Goal: Entertainment & Leisure: Consume media (video, audio)

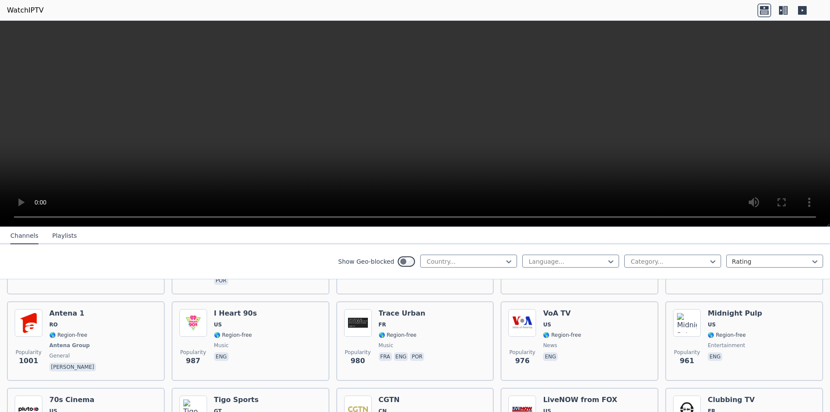
scroll to position [1373, 0]
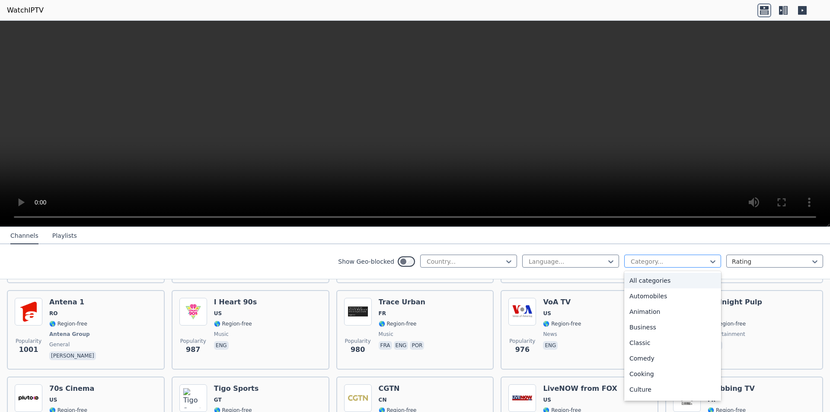
click at [642, 258] on div at bounding box center [669, 261] width 79 height 9
click at [632, 359] on div "Sports" at bounding box center [672, 360] width 97 height 16
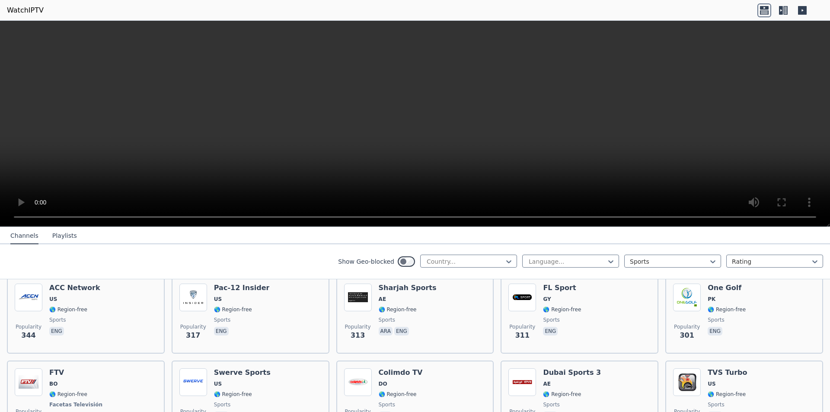
scroll to position [826, 0]
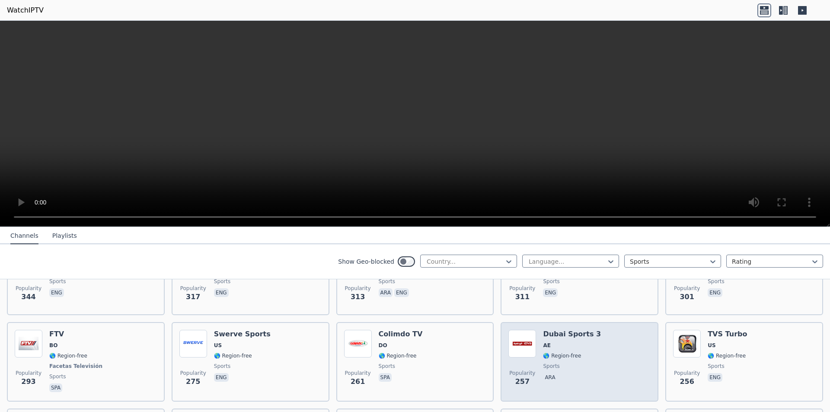
click at [560, 342] on span "AE" at bounding box center [572, 345] width 58 height 7
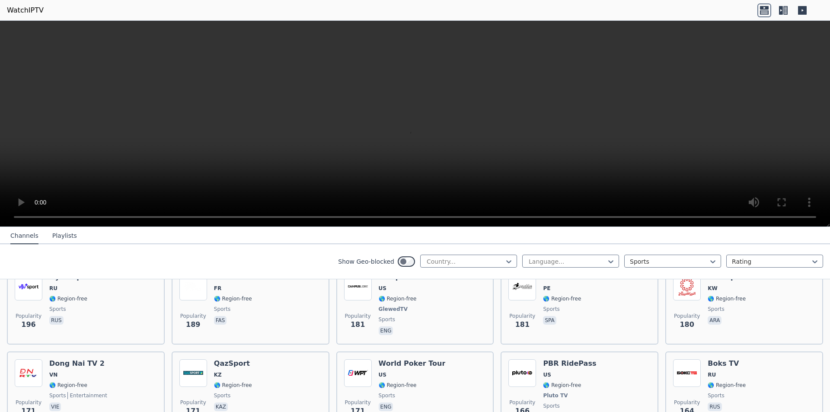
scroll to position [1220, 0]
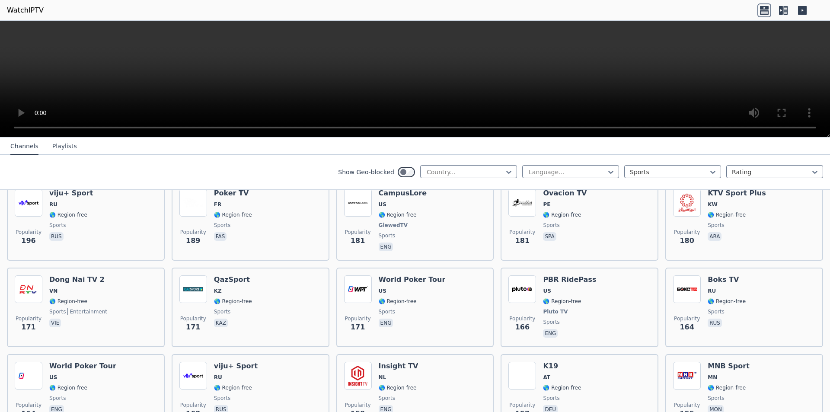
click at [64, 145] on button "Playlists" at bounding box center [64, 146] width 25 height 16
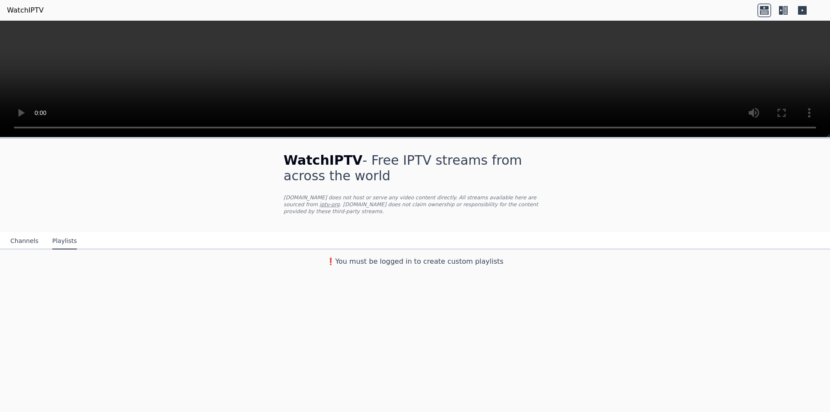
click at [392, 257] on h3 "❗️You must be logged in to create custom playlists" at bounding box center [415, 261] width 290 height 10
click at [340, 201] on link "iptv-org" at bounding box center [329, 204] width 20 height 6
click at [763, 11] on icon at bounding box center [764, 10] width 14 height 14
click at [784, 9] on icon at bounding box center [785, 10] width 4 height 9
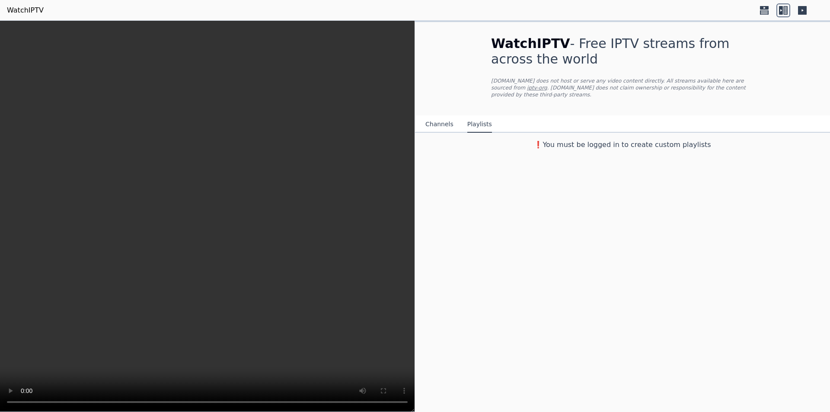
click at [802, 11] on icon at bounding box center [802, 10] width 9 height 9
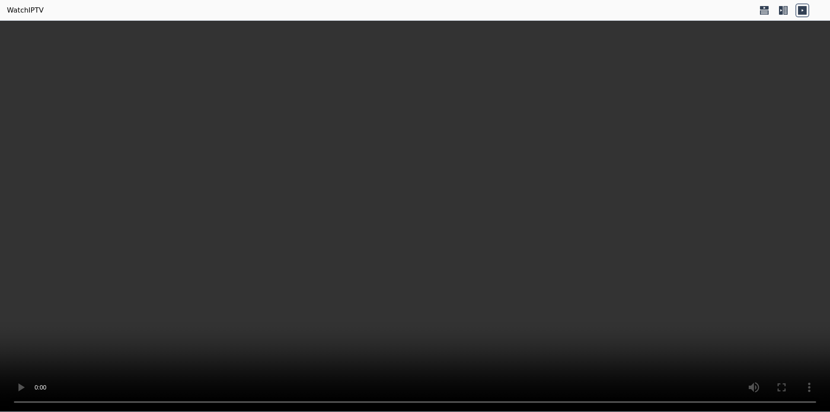
click at [786, 11] on icon at bounding box center [785, 10] width 4 height 9
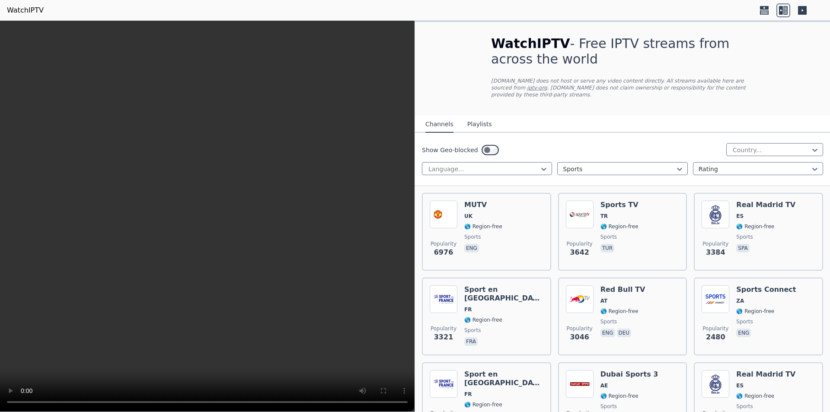
click at [481, 118] on button "Playlists" at bounding box center [479, 124] width 25 height 16
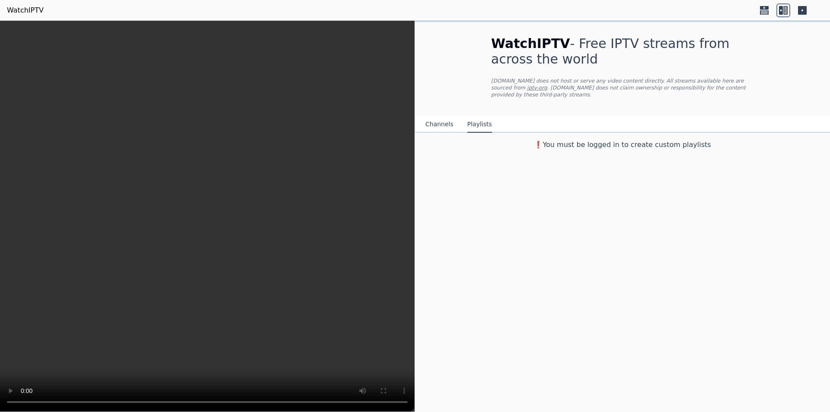
click at [569, 140] on h3 "❗️You must be logged in to create custom playlists" at bounding box center [622, 145] width 290 height 10
click at [440, 116] on button "Channels" at bounding box center [439, 124] width 28 height 16
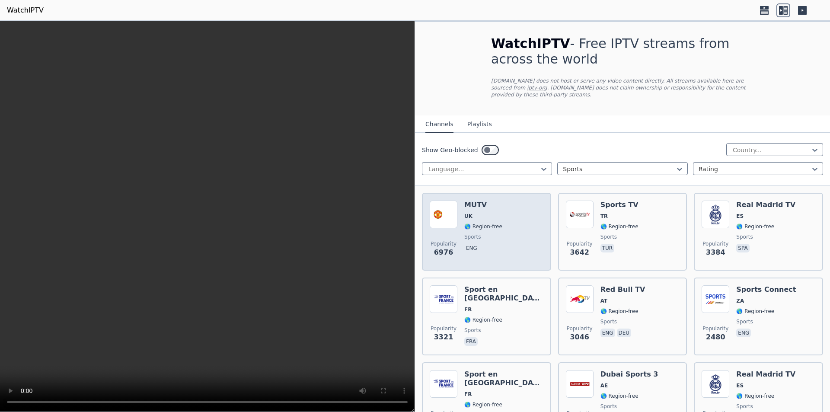
click at [516, 236] on div "Popularity 6976 MUTV [GEOGRAPHIC_DATA] 🌎 Region-free sports eng" at bounding box center [487, 232] width 114 height 62
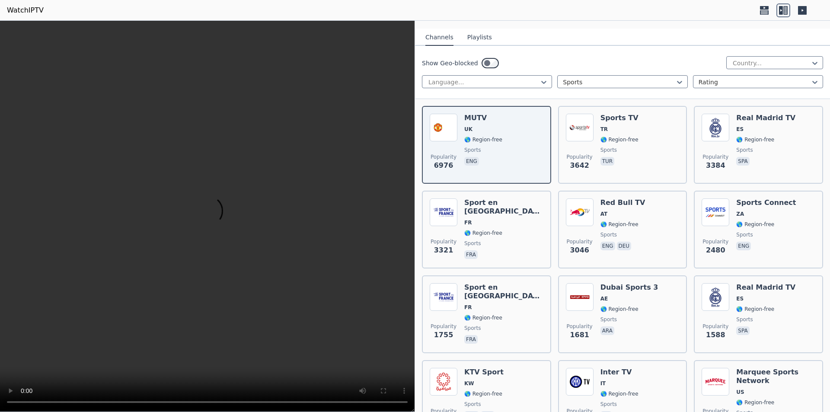
scroll to position [134, 0]
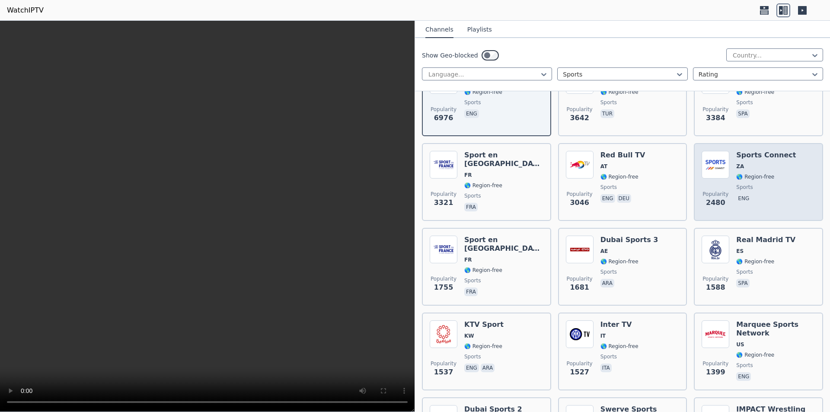
click at [770, 174] on div "Sports Connect ZA 🌎 Region-free sports eng" at bounding box center [766, 182] width 60 height 62
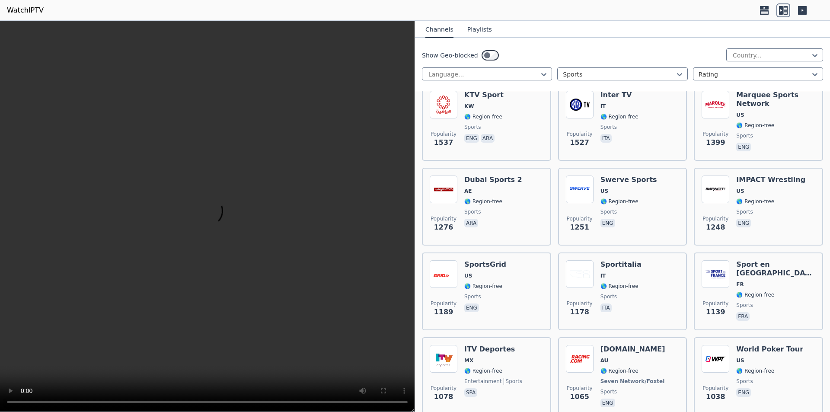
scroll to position [372, 0]
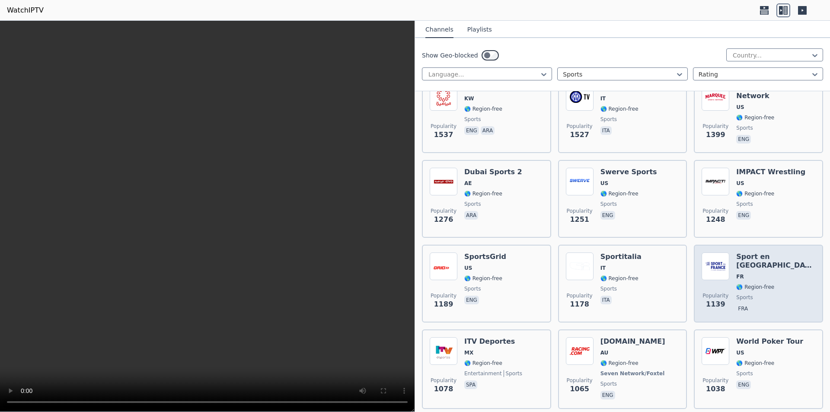
click at [776, 284] on span "🌎 Region-free" at bounding box center [775, 287] width 79 height 7
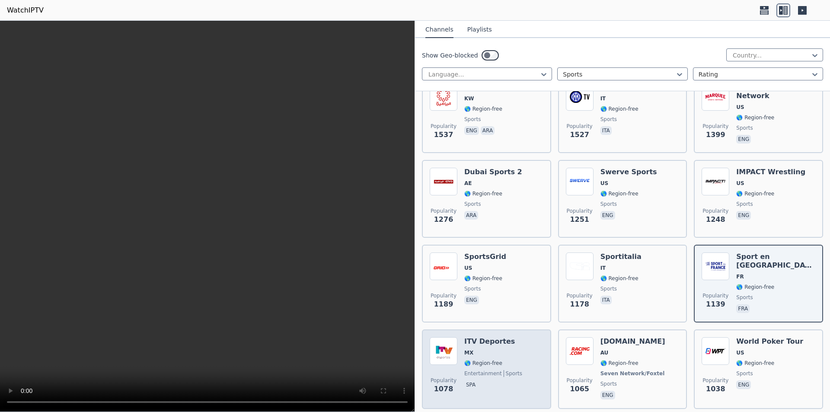
click at [525, 350] on div "Popularity 1078 ITV Deportes MX 🌎 Region-free entertainment sports spa" at bounding box center [487, 369] width 114 height 64
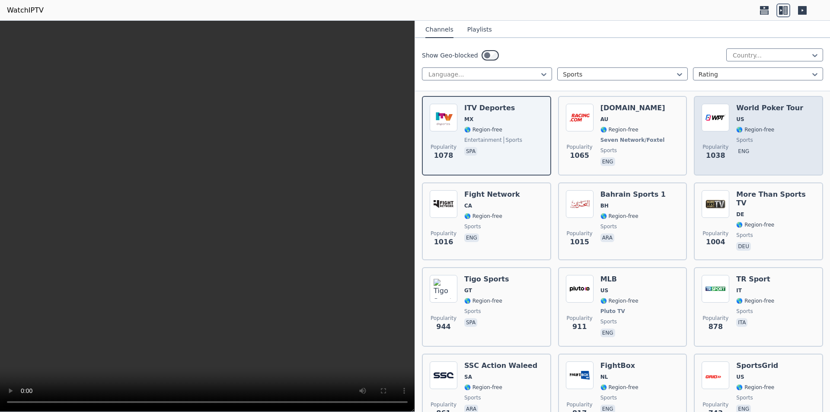
scroll to position [613, 0]
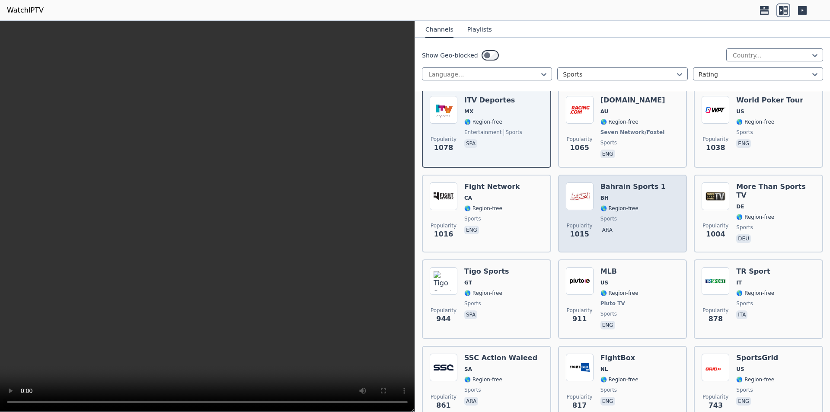
click at [656, 201] on div "Popularity 1015 Bahrain Sports 1 BH 🌎 Region-free sports ara" at bounding box center [623, 213] width 114 height 62
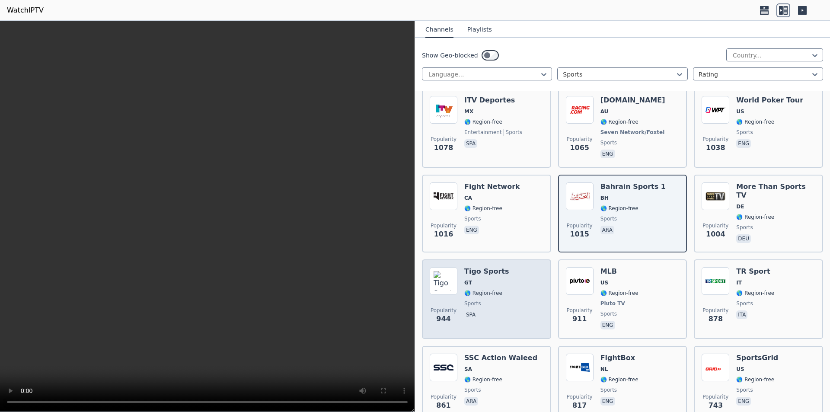
click at [537, 296] on div "Popularity 944 Tigo Sports GT 🌎 Region-free sports spa" at bounding box center [487, 299] width 114 height 64
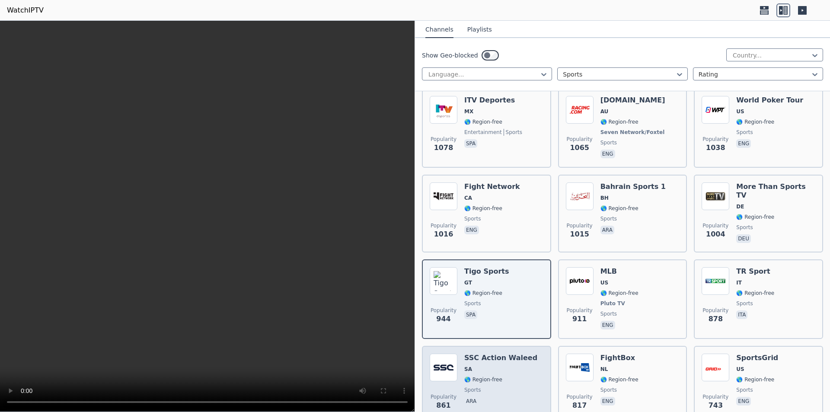
click at [537, 362] on div "Popularity 861 SSC Action Waleed SA 🌎 Region-free sports ara" at bounding box center [487, 385] width 114 height 62
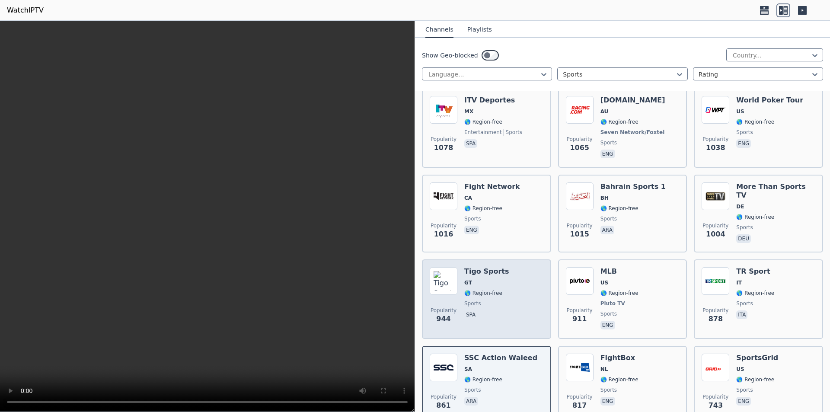
click at [516, 292] on div "Popularity 944 Tigo Sports GT 🌎 Region-free sports spa" at bounding box center [487, 299] width 114 height 64
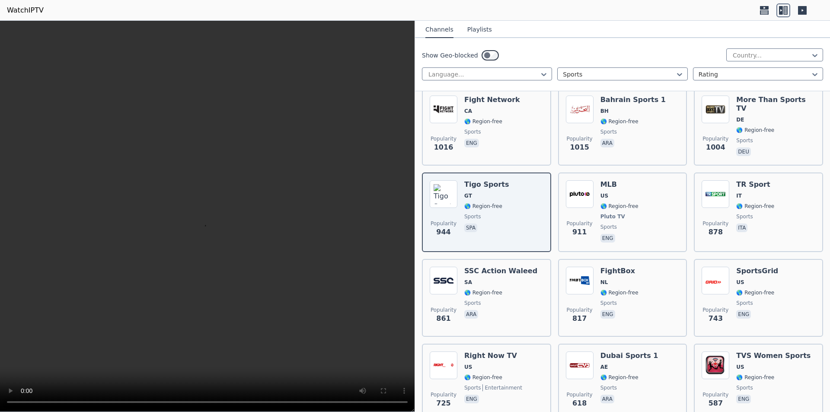
scroll to position [759, 0]
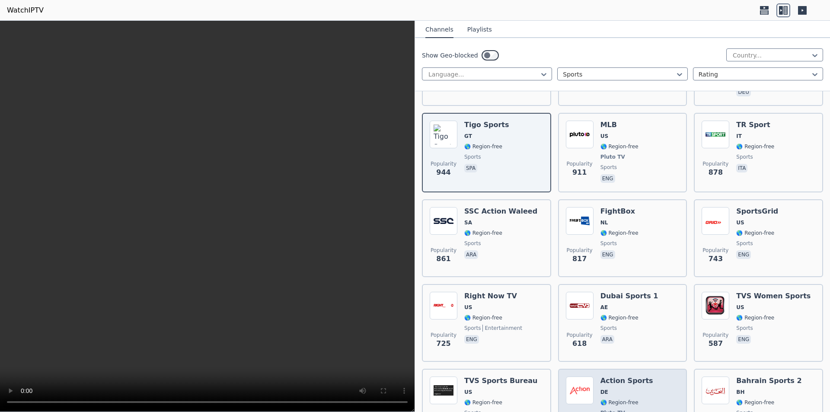
click at [643, 377] on div "Popularity 532 Action Sports DE 🌎 Region-free Pluto TV sports deu" at bounding box center [623, 408] width 114 height 64
